Goal: Task Accomplishment & Management: Use online tool/utility

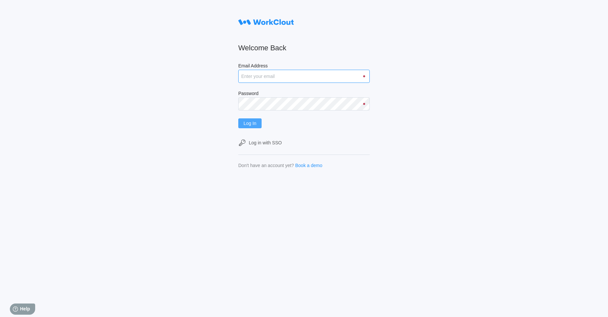
type input "[DOMAIN_NAME][EMAIL_ADDRESS][DOMAIN_NAME]"
click at [261, 126] on button "Log In" at bounding box center [249, 123] width 23 height 10
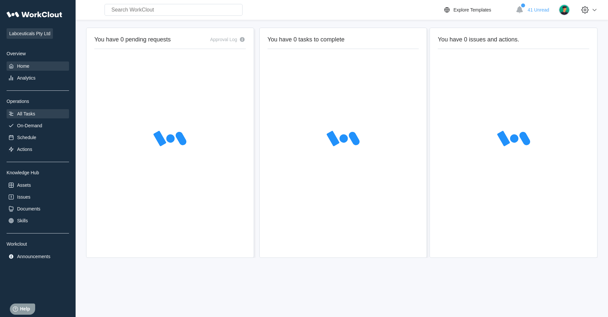
click at [41, 110] on div "All Tasks" at bounding box center [38, 113] width 62 height 9
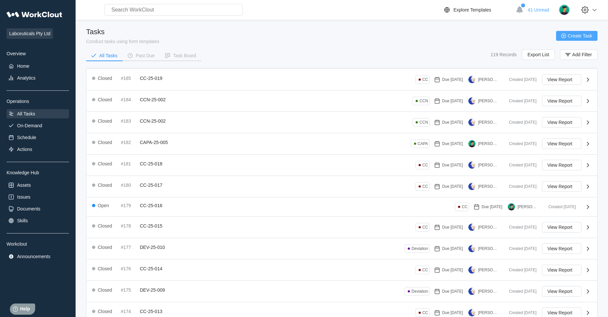
click at [586, 39] on button "Create Task" at bounding box center [576, 36] width 41 height 10
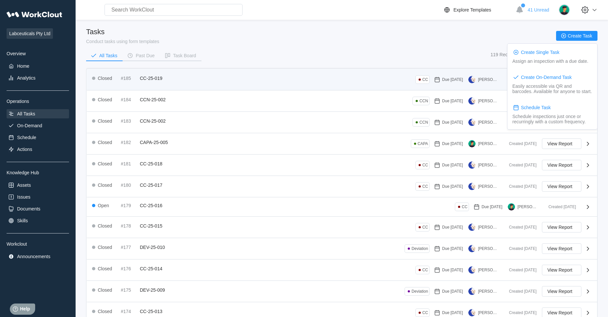
click at [153, 78] on span "CC-25-019" at bounding box center [151, 78] width 22 height 5
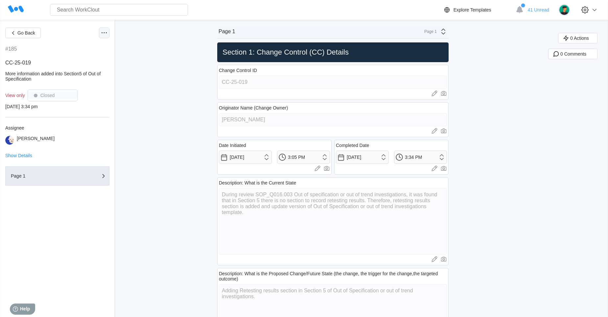
click at [109, 33] on div at bounding box center [104, 33] width 11 height 11
click at [53, 46] on rect at bounding box center [50, 48] width 7 height 7
click at [103, 31] on icon at bounding box center [104, 33] width 8 height 8
click at [22, 31] on span "Go Back" at bounding box center [26, 33] width 18 height 5
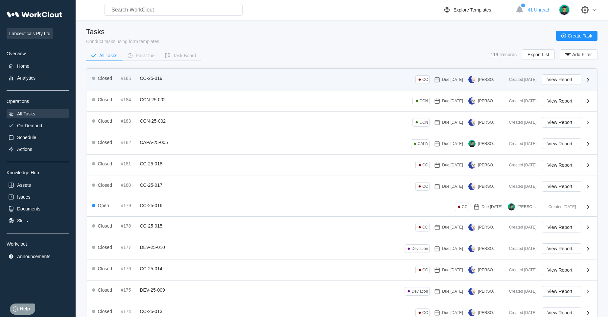
drag, startPoint x: 444, startPoint y: 86, endPoint x: 590, endPoint y: 77, distance: 145.9
click at [590, 77] on icon at bounding box center [588, 80] width 8 height 8
click at [587, 80] on icon at bounding box center [588, 80] width 8 height 8
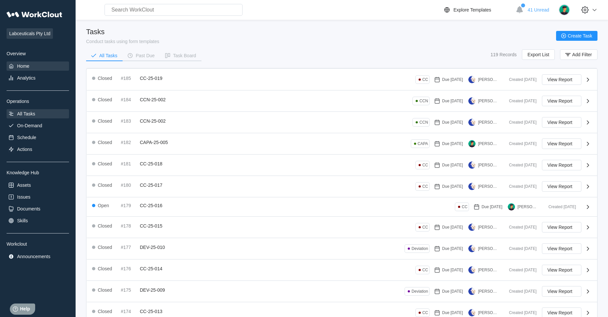
click at [53, 66] on div "Home" at bounding box center [38, 65] width 62 height 9
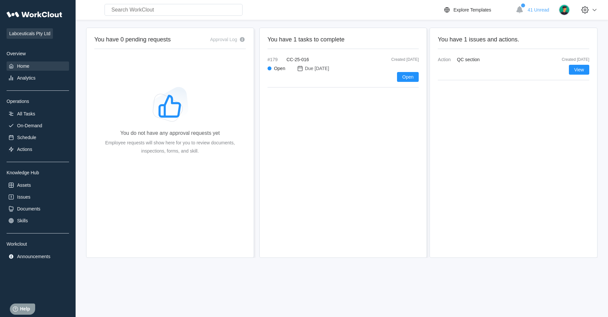
click at [30, 118] on div "Labceuticals Pty Ltd Overview Home Analytics Operations All Tasks On-Demand Sch…" at bounding box center [38, 134] width 62 height 253
click at [38, 114] on div "All Tasks" at bounding box center [38, 113] width 62 height 9
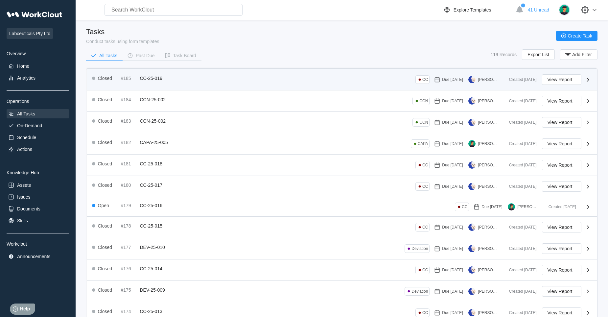
drag, startPoint x: 204, startPoint y: 81, endPoint x: 194, endPoint y: 85, distance: 10.5
click at [194, 85] on div "Closed #185 CC-25-019 CC Due [DATE] [PERSON_NAME] Created [DATE] View Report" at bounding box center [342, 79] width 510 height 21
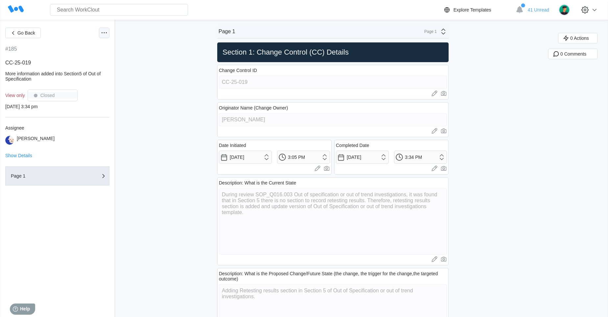
click at [102, 31] on icon at bounding box center [104, 33] width 8 height 8
click at [29, 33] on span "Go Back" at bounding box center [26, 33] width 18 height 5
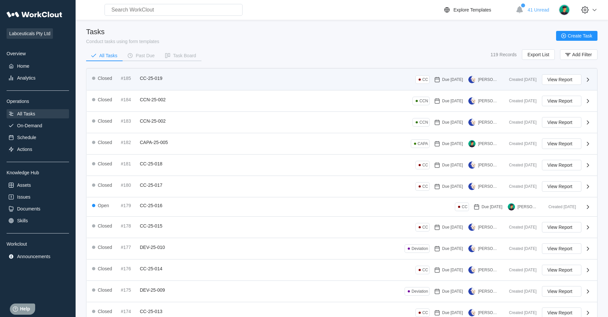
drag, startPoint x: 587, startPoint y: 83, endPoint x: 457, endPoint y: 82, distance: 130.1
click at [457, 82] on div "Due [DATE]" at bounding box center [447, 79] width 31 height 11
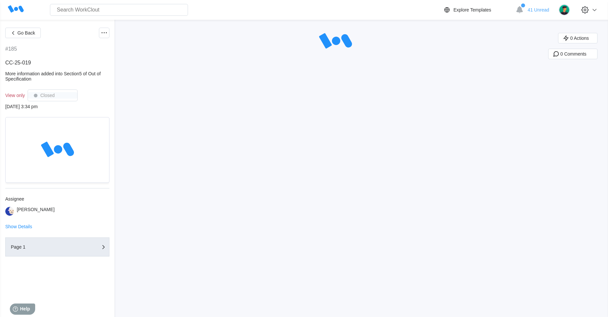
click at [457, 82] on div "Go Back #185 CC-25-019 More information added into Section5 of Out of Specifica…" at bounding box center [304, 168] width 608 height 297
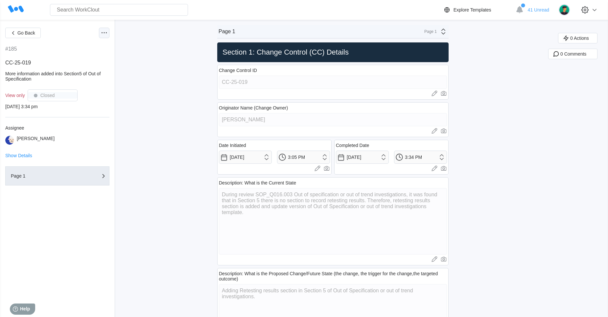
click at [99, 30] on div at bounding box center [104, 33] width 11 height 11
click at [34, 31] on span "Go Back" at bounding box center [26, 33] width 18 height 5
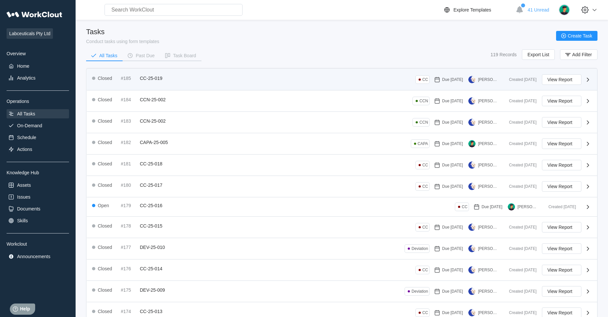
click at [190, 79] on div "Closed #185 CC-25-019 CC Due [DATE] [PERSON_NAME]" at bounding box center [298, 79] width 412 height 11
